Goal: Information Seeking & Learning: Learn about a topic

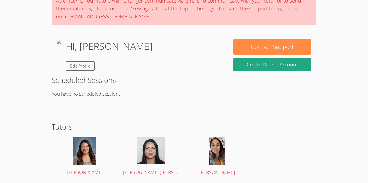
scroll to position [51, 0]
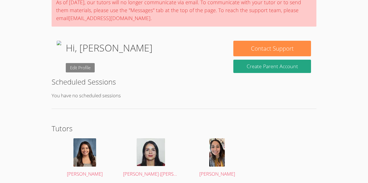
click at [95, 67] on link "Edit Profile" at bounding box center [80, 67] width 29 height 9
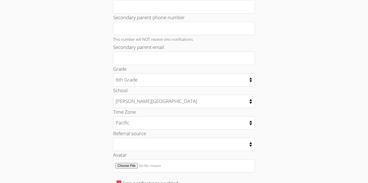
scroll to position [217, 0]
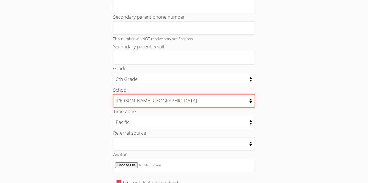
click at [130, 101] on select "(EL Students) MBUSD [GEOGRAPHIC_DATA] [GEOGRAPHIC_DATA] [GEOGRAPHIC_DATA][PERSO…" at bounding box center [184, 100] width 142 height 13
select select "4"
click at [113, 94] on select "(EL Students) MBUSD [GEOGRAPHIC_DATA] [GEOGRAPHIC_DATA] [GEOGRAPHIC_DATA][PERSO…" at bounding box center [184, 100] width 142 height 13
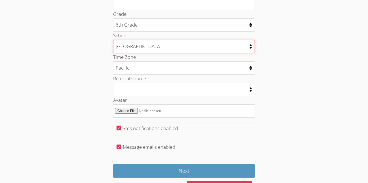
scroll to position [287, 0]
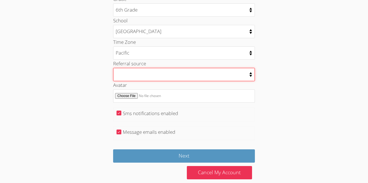
click at [121, 77] on select "College counselor Educational consultant Facebook Family referral Newspaper Sch…" at bounding box center [184, 74] width 142 height 13
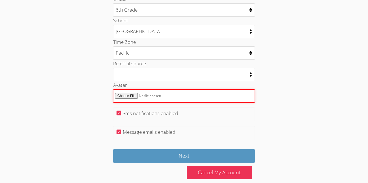
click at [126, 96] on input "Avatar" at bounding box center [184, 96] width 142 height 13
type input "C:\fakepath\5b100426cbd5e5fc76f44c15fb7f4a8f.png"
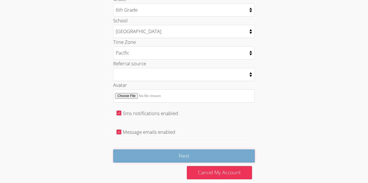
click at [187, 156] on input "Next" at bounding box center [184, 156] width 142 height 13
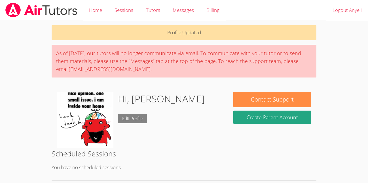
click at [137, 122] on link "Edit Profile" at bounding box center [132, 118] width 29 height 9
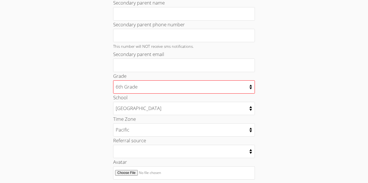
scroll to position [211, 0]
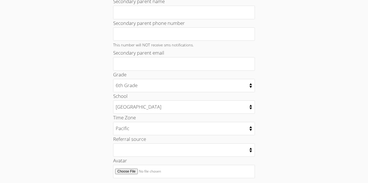
click at [90, 129] on div "Your Profile Change Password Student Email [EMAIL_ADDRESS][DOMAIN_NAME] Student…" at bounding box center [184, 31] width 199 height 416
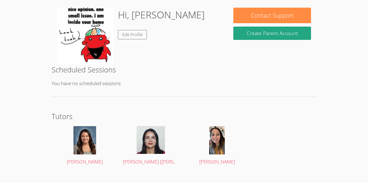
scroll to position [93, 0]
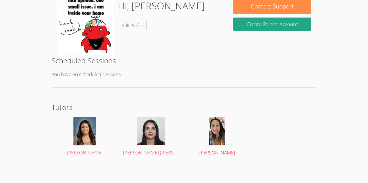
click at [221, 136] on img at bounding box center [217, 131] width 16 height 28
click at [210, 141] on img at bounding box center [217, 131] width 16 height 28
click at [206, 127] on div at bounding box center [217, 131] width 56 height 28
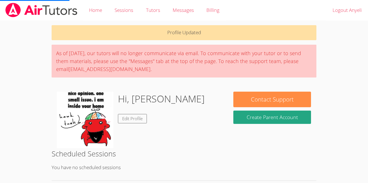
drag, startPoint x: 52, startPoint y: 1, endPoint x: 113, endPoint y: 107, distance: 121.4
click at [113, 107] on div "Hi, Anyeli Edit Profile" at bounding box center [140, 120] width 177 height 57
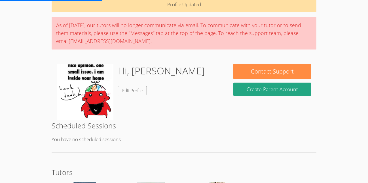
scroll to position [29, 0]
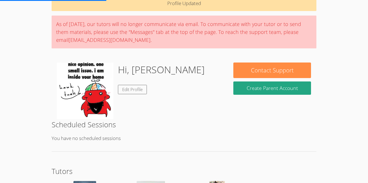
click at [93, 96] on img at bounding box center [85, 91] width 57 height 57
click at [147, 117] on div "Hi, Anyeli Edit Profile" at bounding box center [161, 91] width 87 height 57
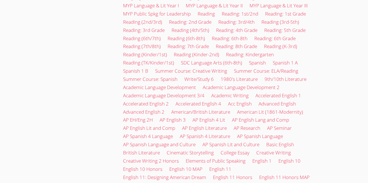
scroll to position [368, 0]
click at [209, 78] on link "Write/Study 6" at bounding box center [198, 78] width 29 height 7
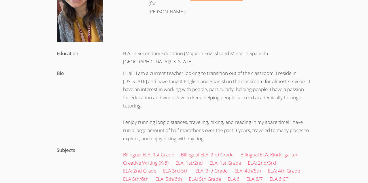
scroll to position [96, 0]
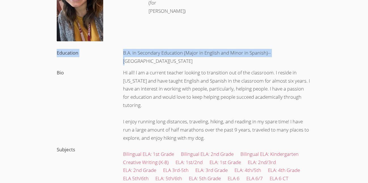
drag, startPoint x: 116, startPoint y: 46, endPoint x: 277, endPoint y: 55, distance: 160.7
click at [277, 55] on div "Education B.A. in Secondary Education (Major in English and Minor in Spanish)--…" at bounding box center [184, 94] width 265 height 100
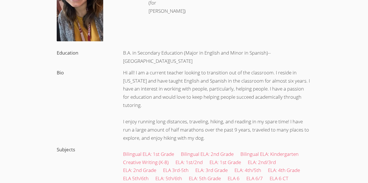
click at [278, 56] on div "B.A. in Secondary Education (Major in English and Minor in Spanish)--Western Mi…" at bounding box center [217, 57] width 199 height 20
drag, startPoint x: 278, startPoint y: 54, endPoint x: 185, endPoint y: 60, distance: 93.1
click at [185, 60] on div "B.A. in Secondary Education (Major in English and Minor in Spanish)--Western Mi…" at bounding box center [217, 57] width 199 height 20
click at [187, 61] on div "B.A. in Secondary Education (Major in English and Minor in Spanish)--Western Mi…" at bounding box center [217, 57] width 199 height 20
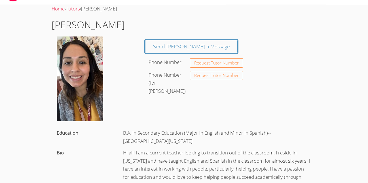
scroll to position [0, 0]
